Goal: Task Accomplishment & Management: Manage account settings

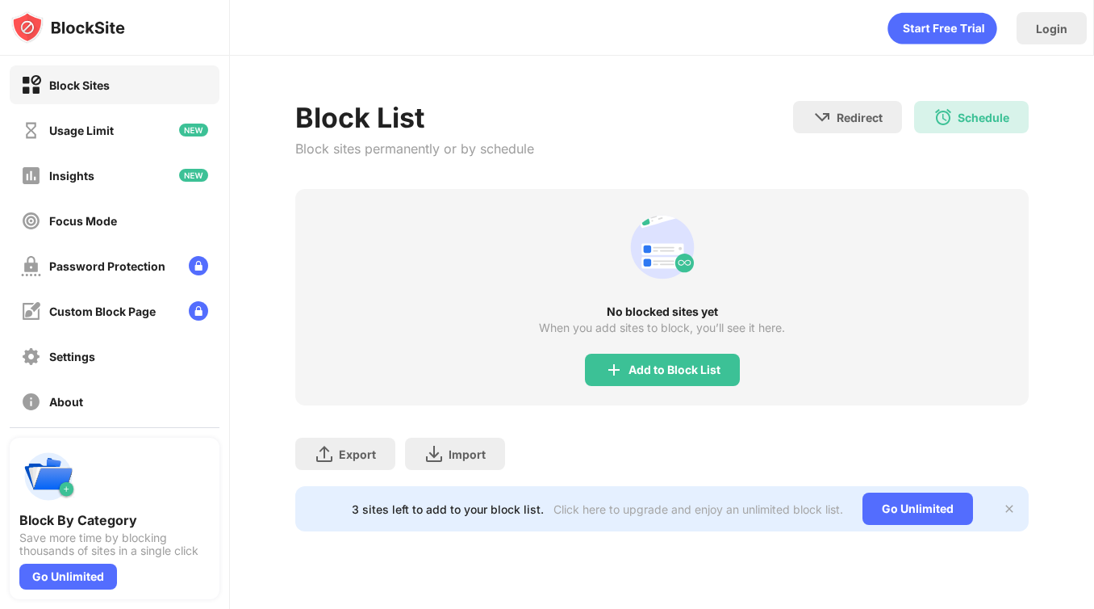
click at [658, 370] on div "Add to Block List" at bounding box center [675, 369] width 92 height 13
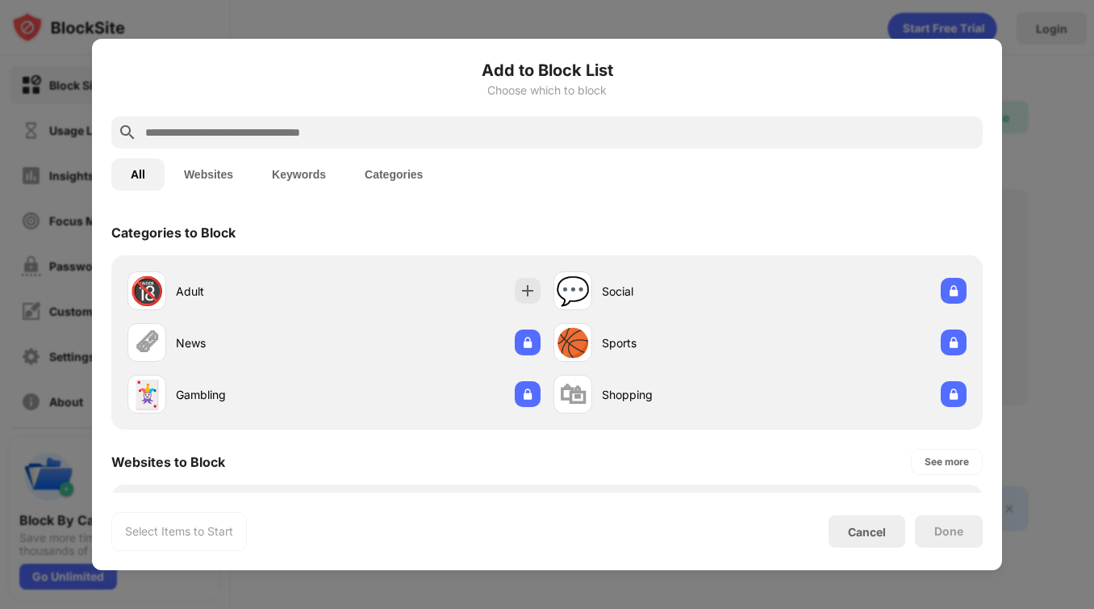
click at [306, 132] on input "text" at bounding box center [560, 132] width 833 height 19
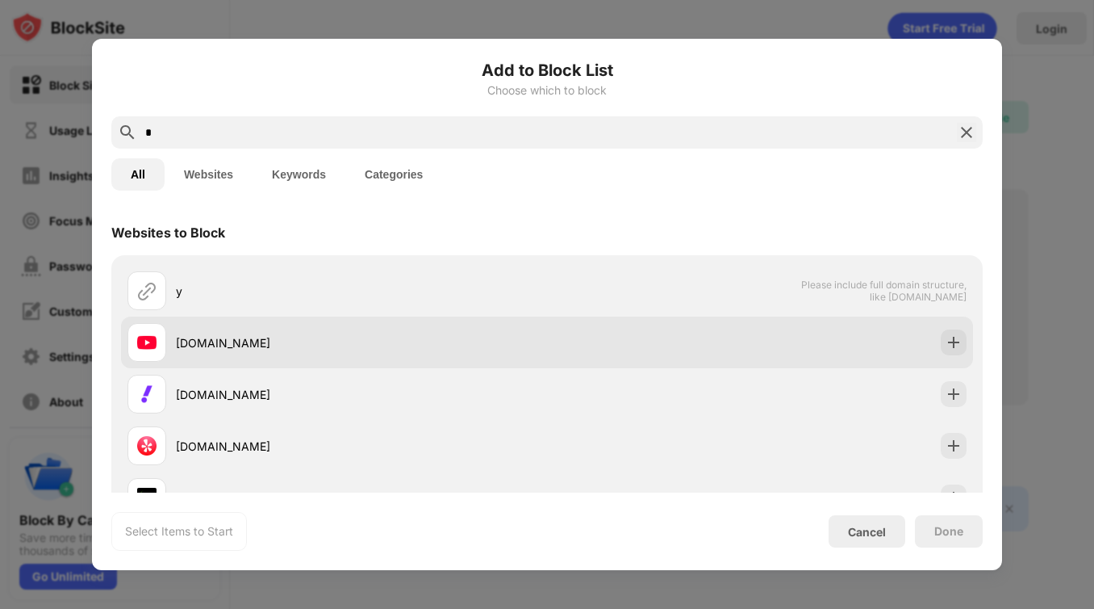
type input "*"
click at [214, 358] on div "[DOMAIN_NAME]" at bounding box center [338, 342] width 420 height 39
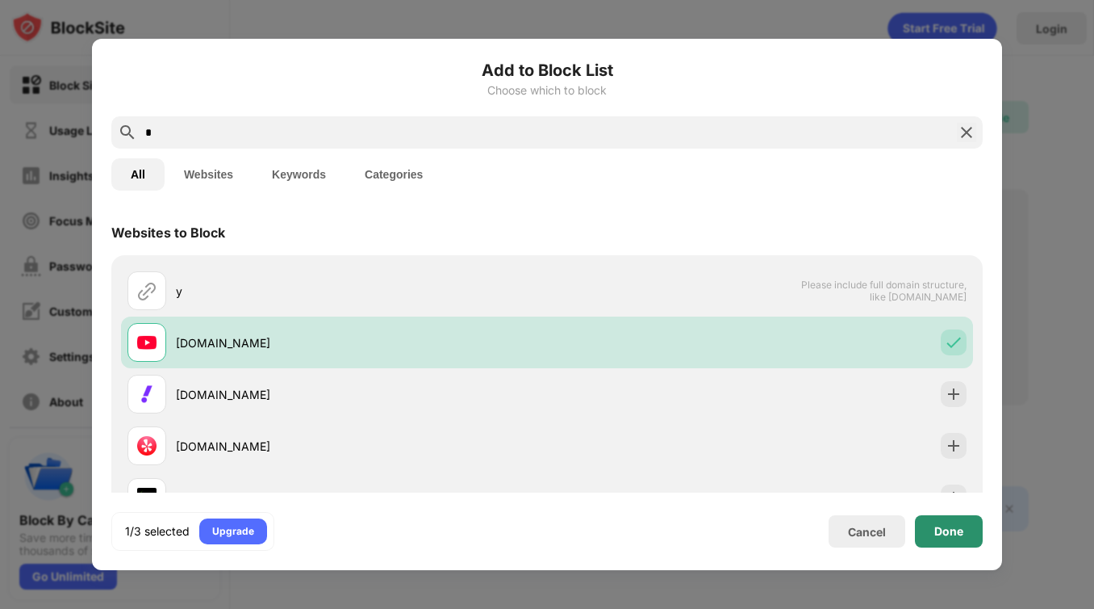
click at [961, 518] on div "Done" at bounding box center [949, 531] width 68 height 32
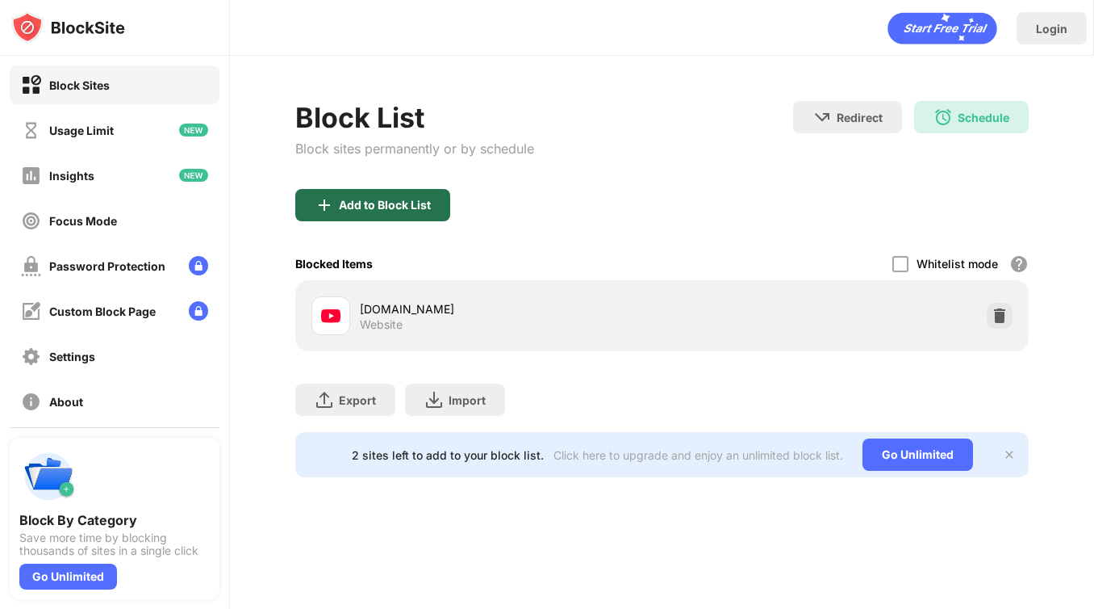
click at [375, 199] on div "Add to Block List" at bounding box center [385, 205] width 92 height 13
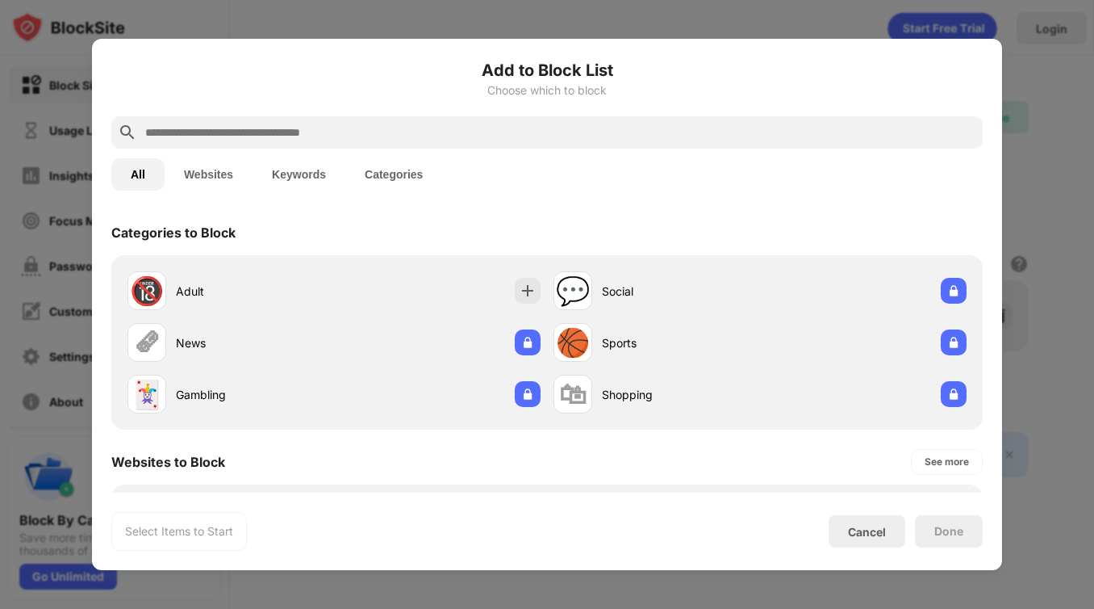
click at [384, 132] on input "text" at bounding box center [560, 132] width 833 height 19
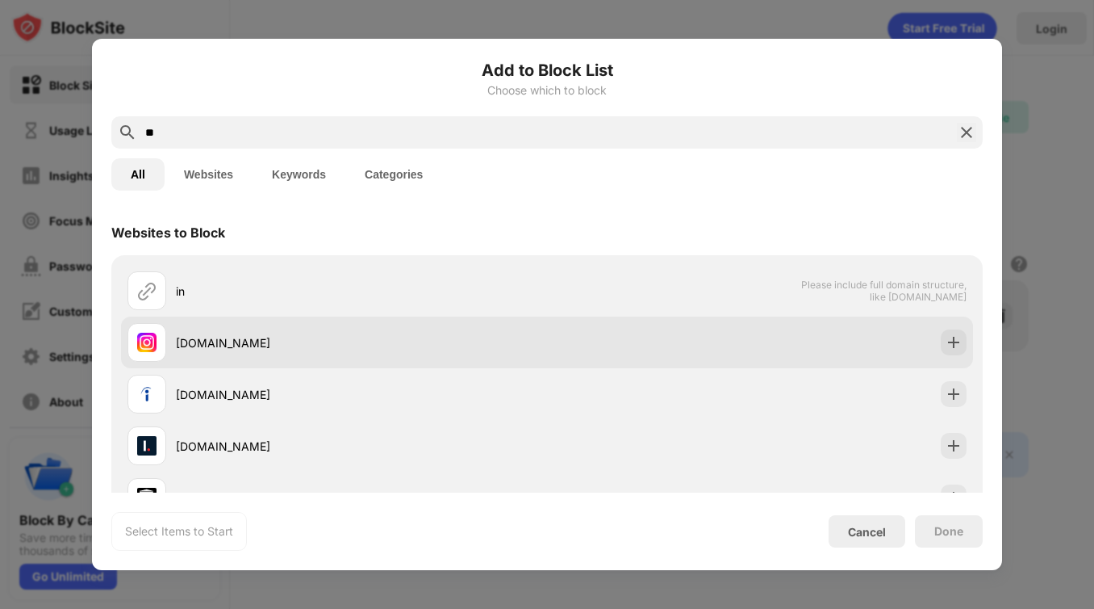
type input "**"
click at [303, 341] on div "[DOMAIN_NAME]" at bounding box center [361, 342] width 371 height 17
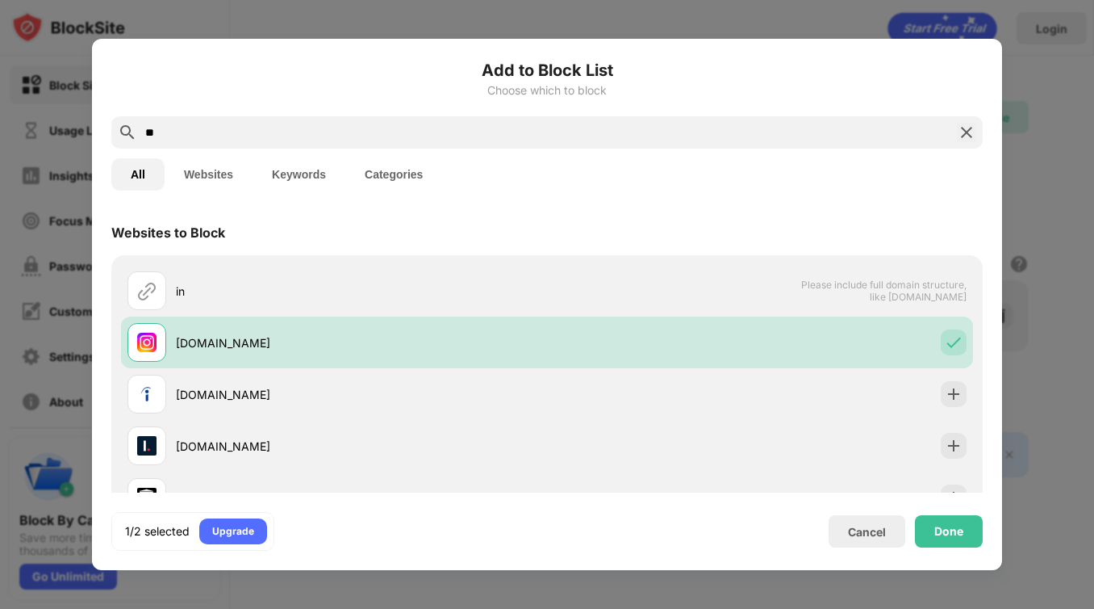
click at [930, 515] on div "Done" at bounding box center [949, 531] width 68 height 32
